Goal: Task Accomplishment & Management: Use online tool/utility

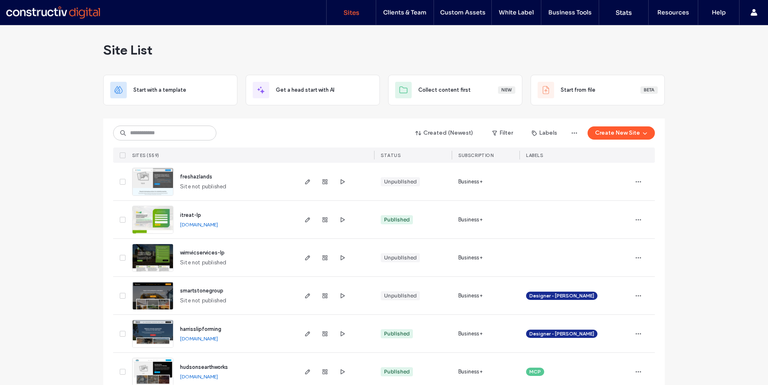
click at [332, 52] on div "Site List" at bounding box center [383, 50] width 561 height 50
click at [599, 128] on button "Create New Site" at bounding box center [620, 132] width 67 height 13
click at [545, 172] on div at bounding box center [575, 182] width 112 height 38
click at [599, 128] on button "Create New Site" at bounding box center [620, 132] width 67 height 13
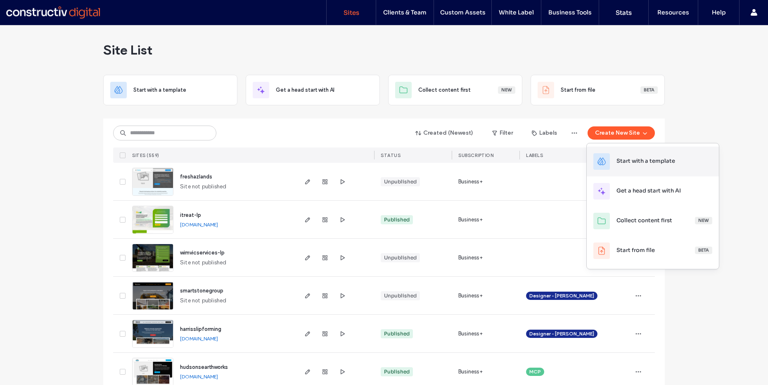
click at [599, 158] on div "Start with a template" at bounding box center [645, 161] width 59 height 8
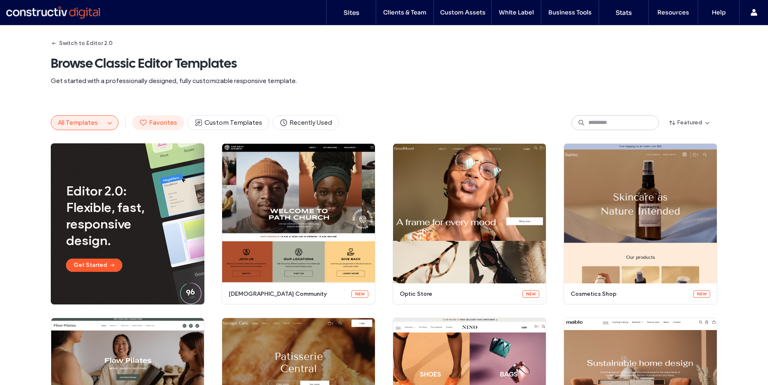
click at [161, 125] on span "Favorites" at bounding box center [158, 122] width 38 height 9
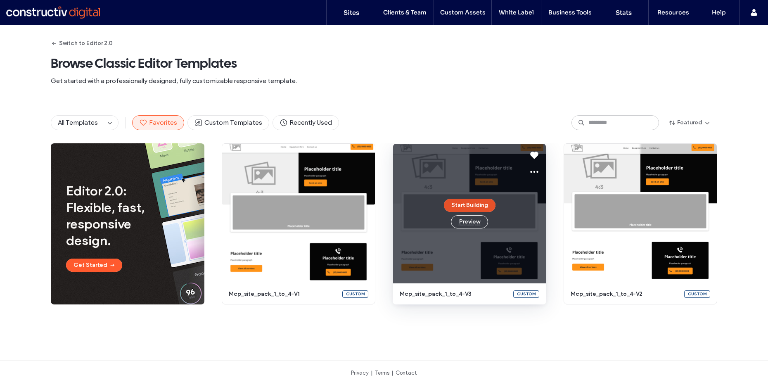
click at [472, 204] on button "Start Building" at bounding box center [470, 205] width 52 height 13
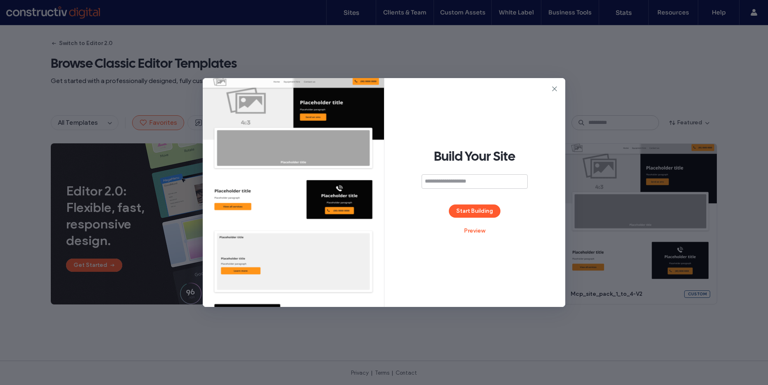
click at [549, 89] on div "Build Your Site Start Building Preview" at bounding box center [384, 192] width 362 height 229
click at [554, 87] on icon at bounding box center [554, 89] width 8 height 8
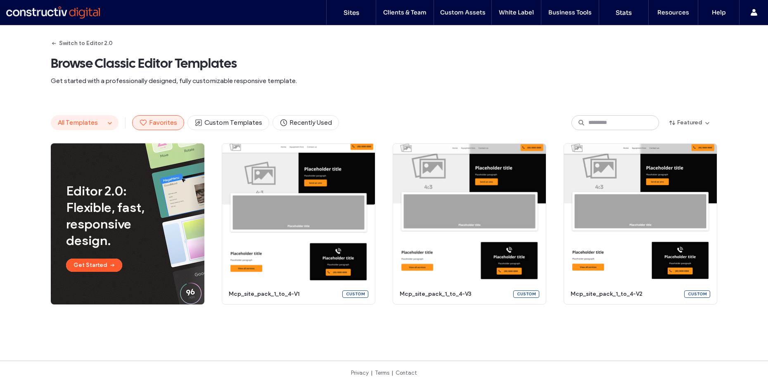
click at [82, 123] on span "All Templates" at bounding box center [78, 122] width 40 height 8
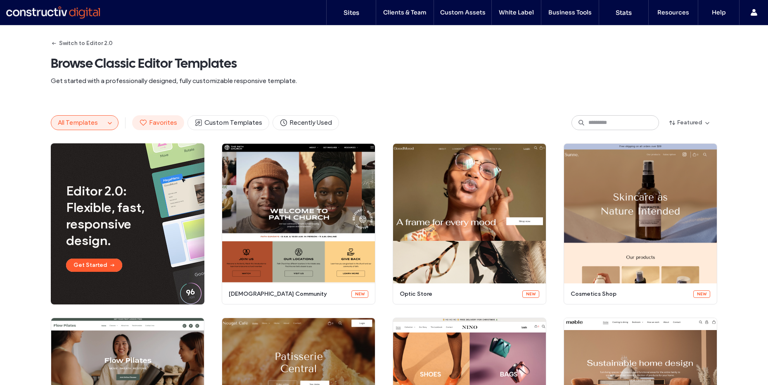
click at [167, 123] on span "Favorites" at bounding box center [158, 122] width 38 height 9
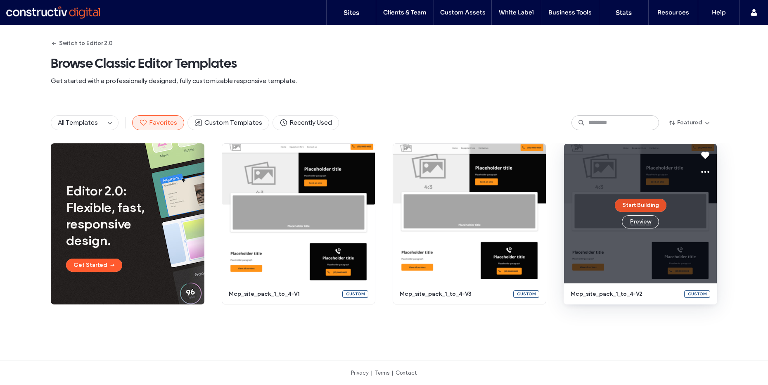
click at [599, 207] on button "Start Building" at bounding box center [641, 205] width 52 height 13
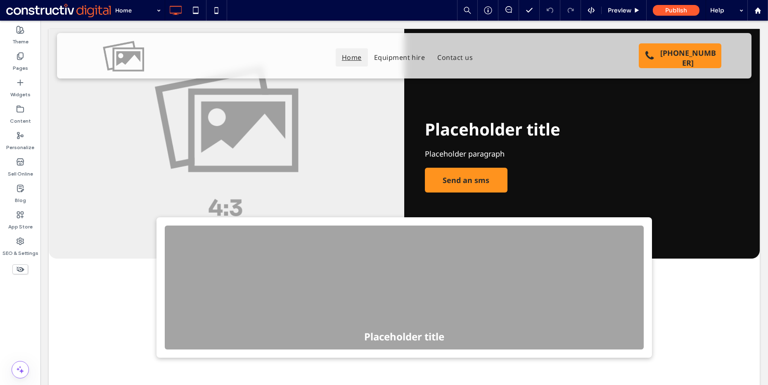
click at [22, 332] on div "Theme Pages Widgets Content Personalize Sell Online Blog App Store SEO & Settin…" at bounding box center [20, 203] width 40 height 364
click at [14, 62] on label "Pages" at bounding box center [20, 66] width 15 height 12
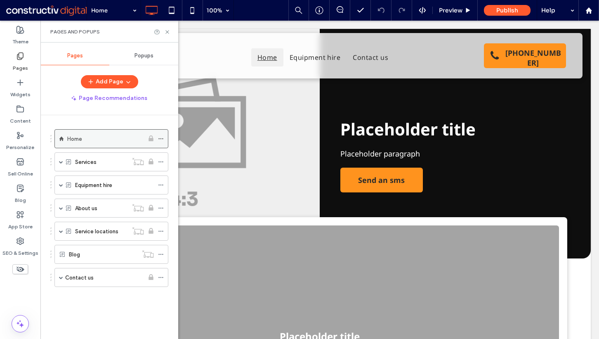
click at [94, 137] on div "Home" at bounding box center [105, 138] width 77 height 9
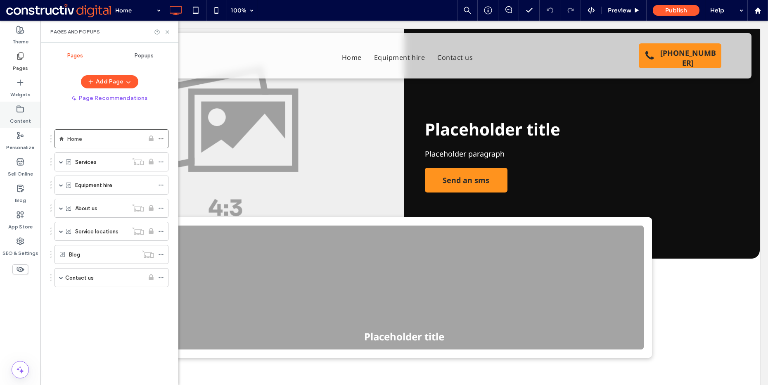
click at [22, 114] on label "Content" at bounding box center [20, 119] width 21 height 12
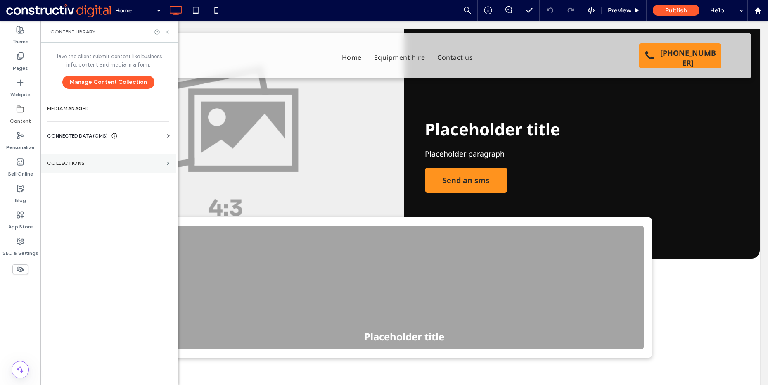
click at [71, 168] on section "Collections" at bounding box center [107, 163] width 135 height 19
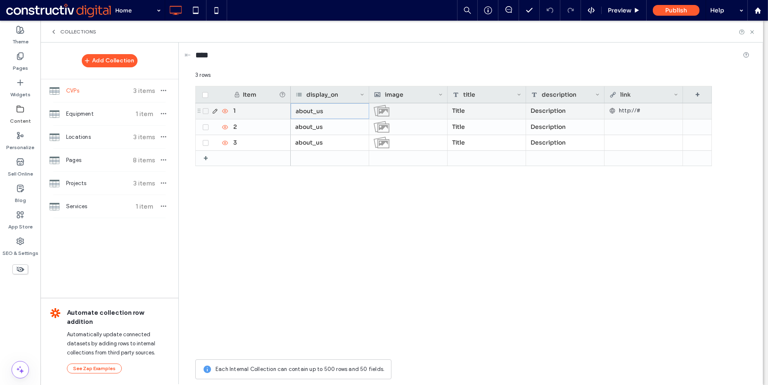
click at [317, 110] on div "about_us" at bounding box center [330, 111] width 78 height 16
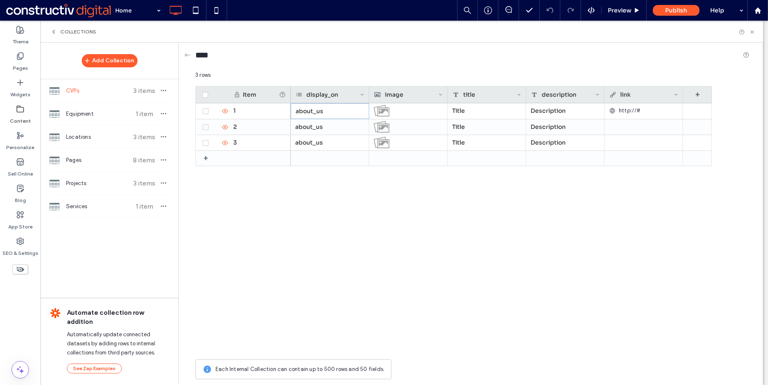
click at [326, 93] on div "display_on" at bounding box center [328, 94] width 64 height 17
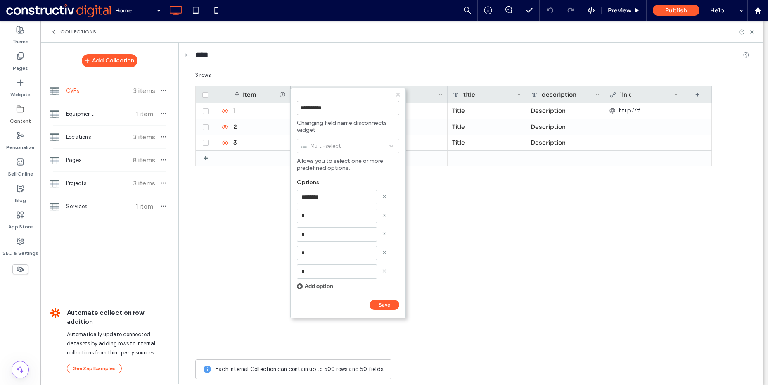
click at [254, 176] on div "1 2 3 + about_us Title Description http://# about_us Title Description about_us…" at bounding box center [453, 229] width 516 height 252
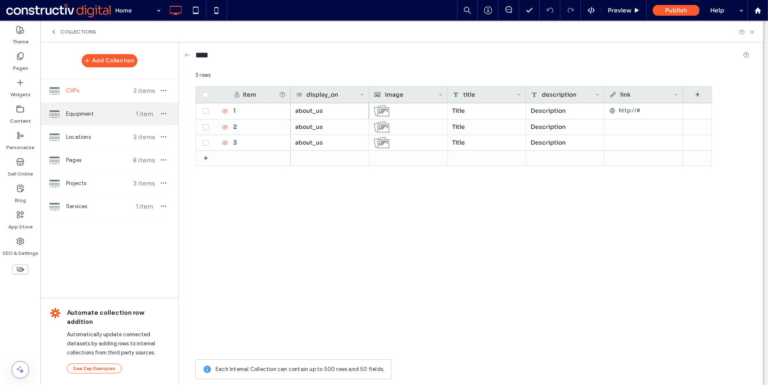
click at [100, 114] on span "Equipment" at bounding box center [97, 114] width 62 height 8
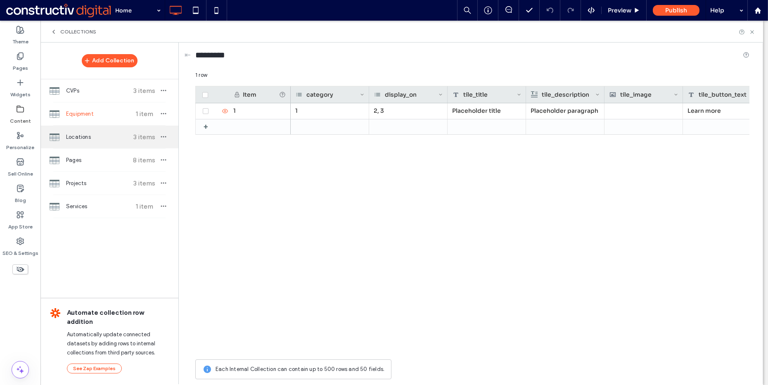
click at [104, 135] on span "Locations" at bounding box center [97, 137] width 62 height 8
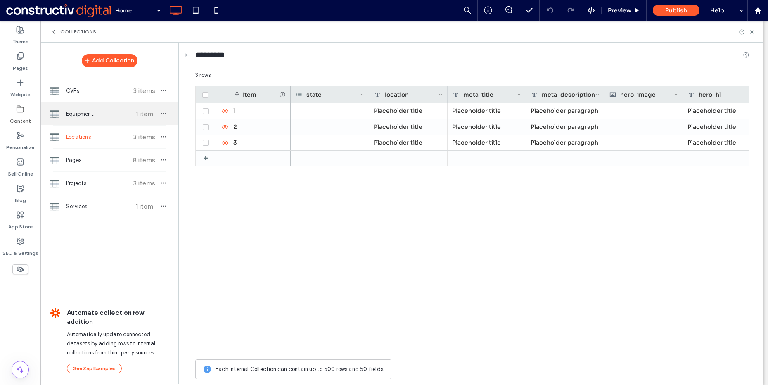
click at [111, 112] on span "Equipment" at bounding box center [97, 114] width 62 height 8
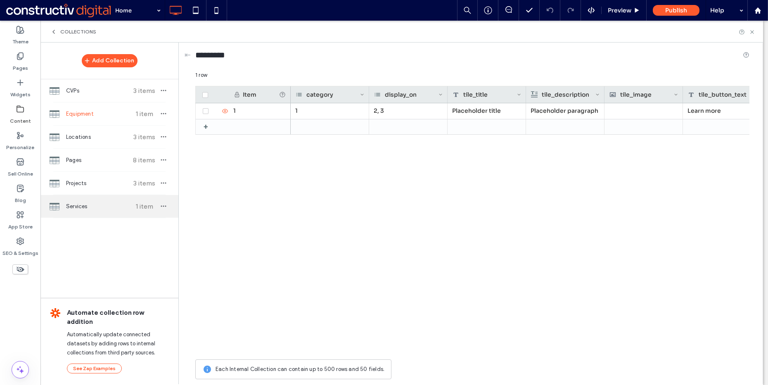
click at [86, 201] on div "Services 1 item" at bounding box center [109, 206] width 138 height 23
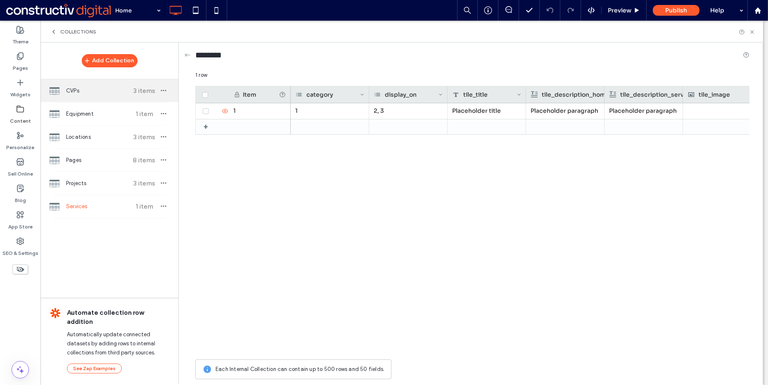
click at [111, 91] on span "CVPs" at bounding box center [97, 91] width 62 height 8
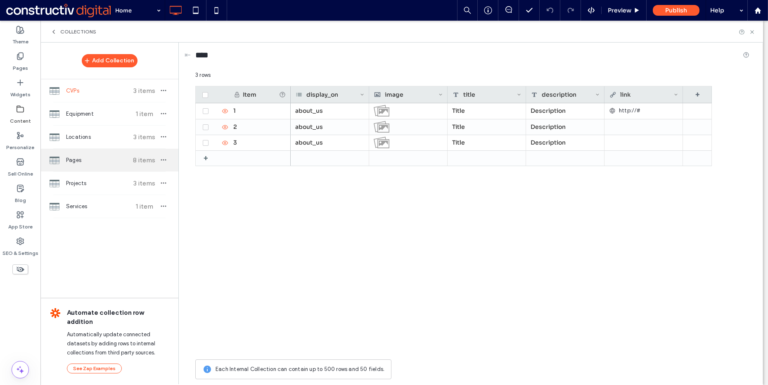
click at [89, 156] on span "Pages" at bounding box center [97, 160] width 62 height 8
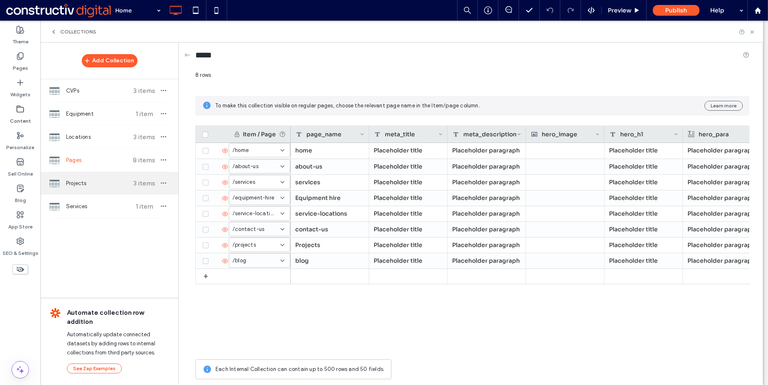
click at [94, 178] on div "Projects 3 items" at bounding box center [109, 183] width 138 height 23
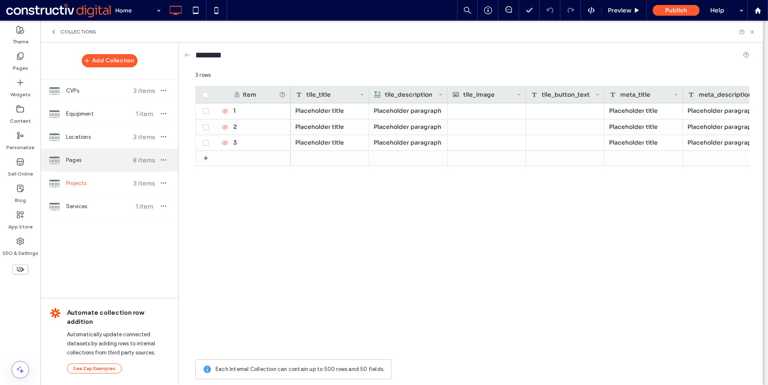
click at [94, 157] on span "Pages" at bounding box center [97, 160] width 62 height 8
